Goal: Find specific page/section: Find specific page/section

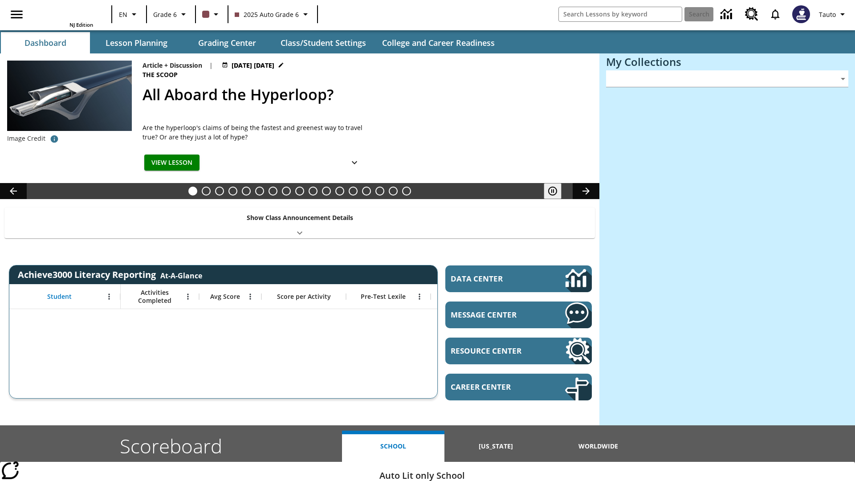
type input "-1"
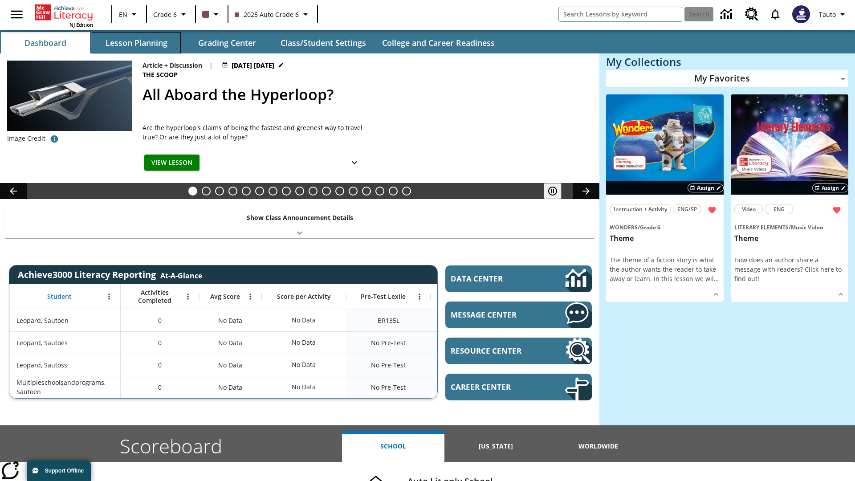
click at [136, 43] on button "Lesson Planning" at bounding box center [136, 42] width 89 height 21
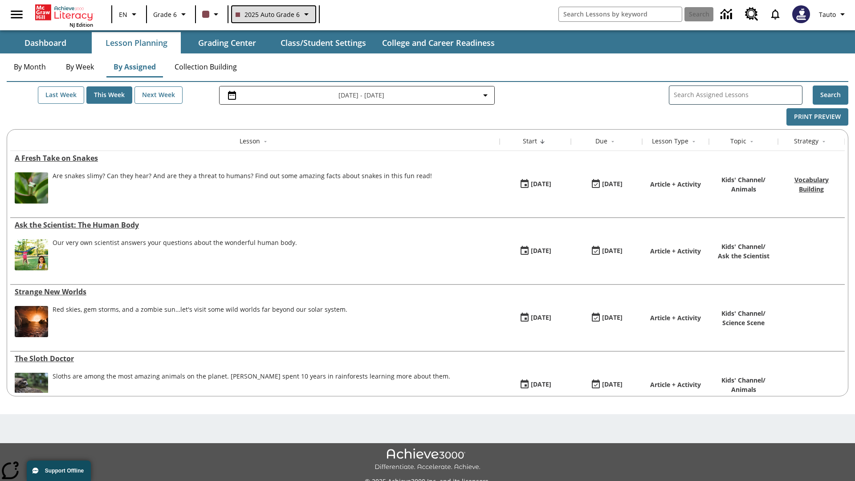
click at [273, 14] on span "2025 Auto Grade 6" at bounding box center [268, 14] width 64 height 9
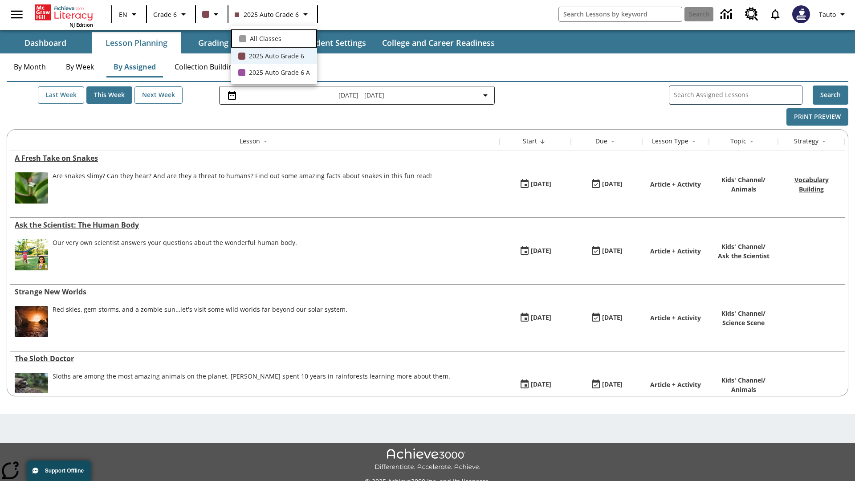
click at [274, 37] on span "All Classes" at bounding box center [266, 38] width 32 height 9
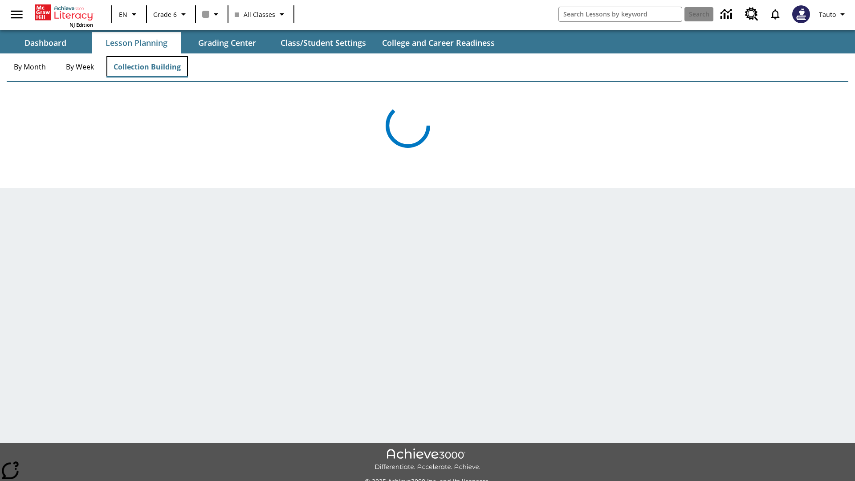
click at [147, 67] on button "Collection Building" at bounding box center [147, 66] width 82 height 21
